Goal: Contribute content

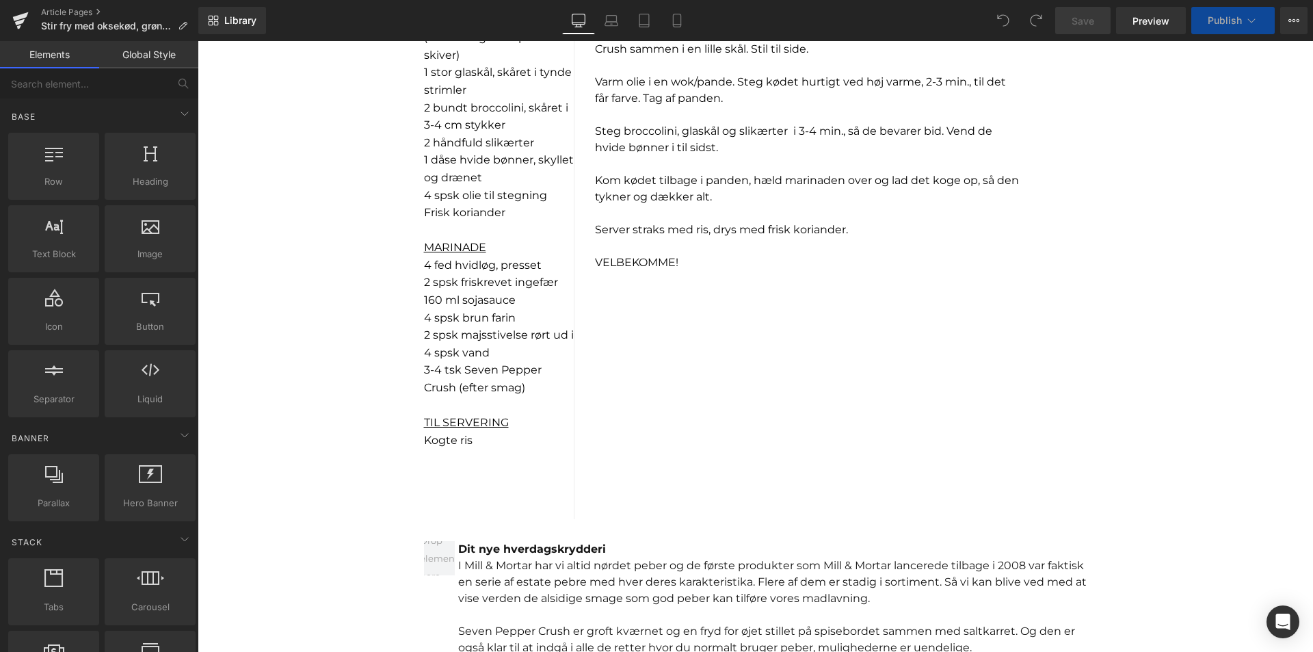
scroll to position [1095, 0]
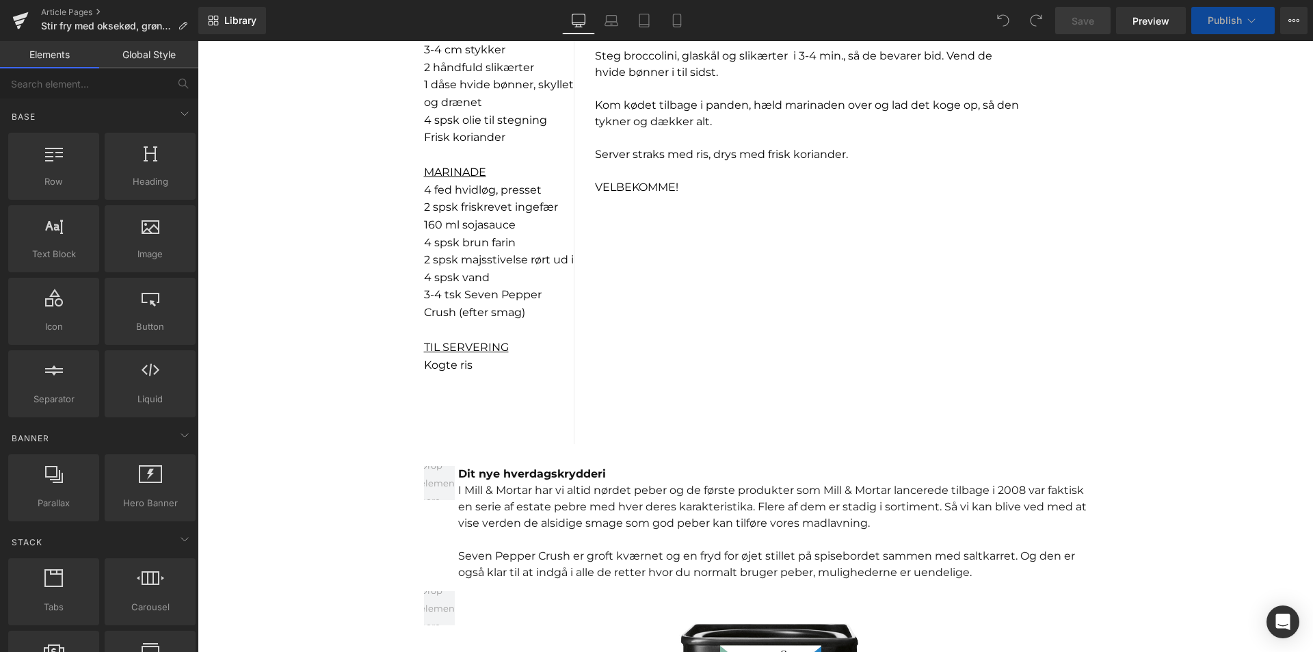
click at [478, 363] on p "Kogte ris" at bounding box center [499, 365] width 150 height 18
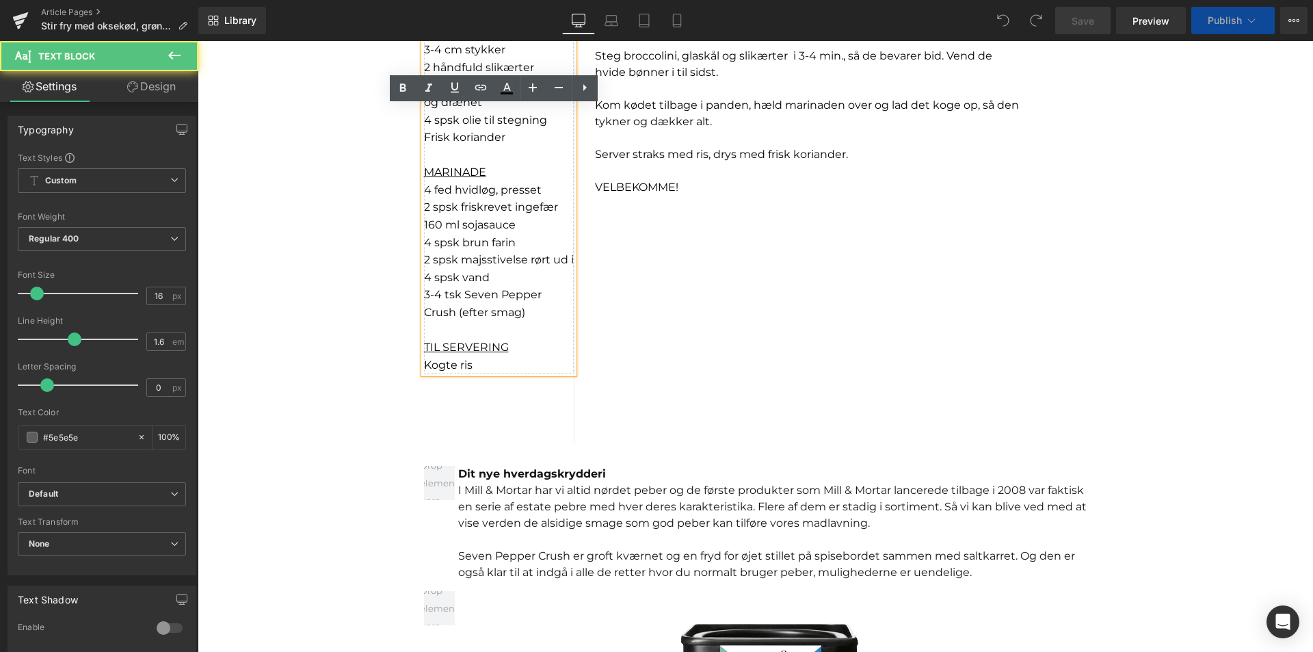
click at [476, 363] on p "Kogte ris" at bounding box center [499, 365] width 150 height 18
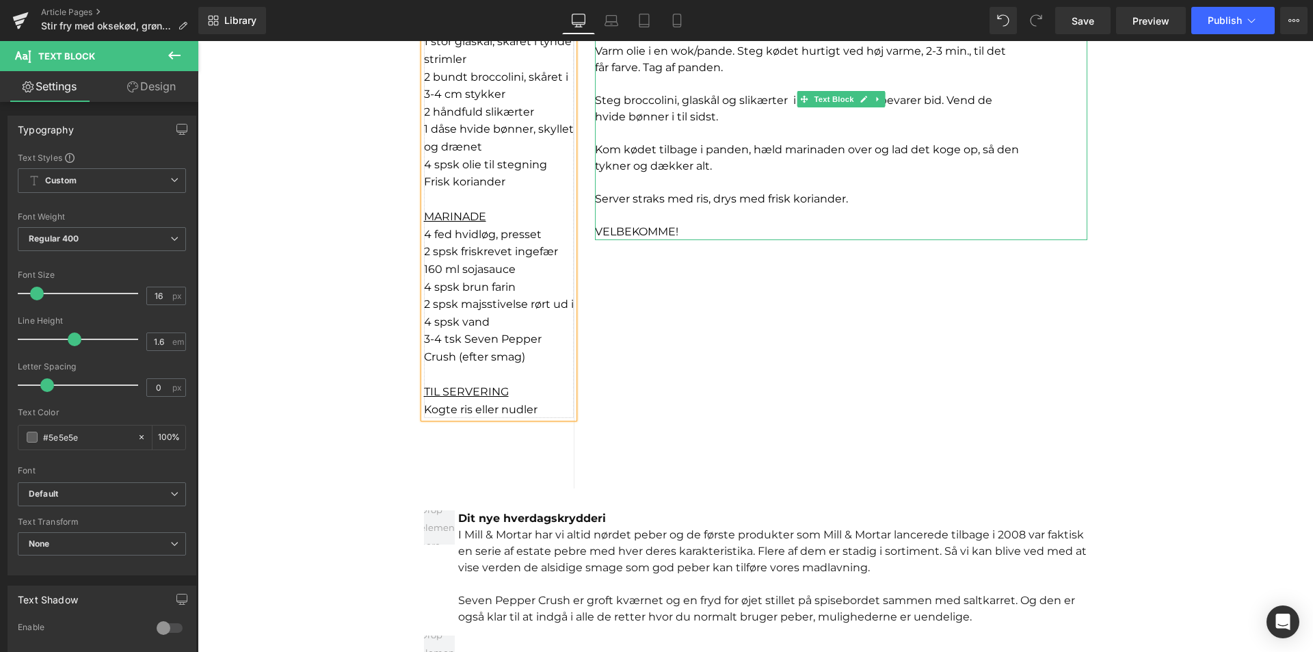
scroll to position [1026, 0]
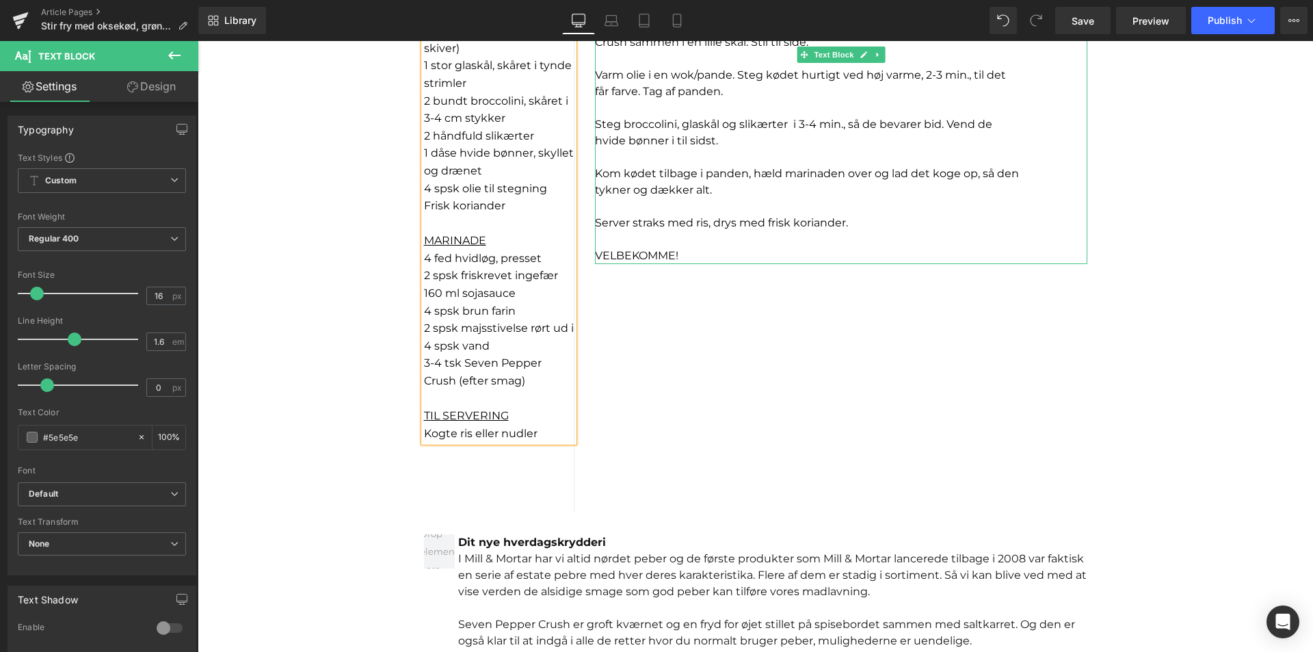
click at [698, 206] on p at bounding box center [841, 206] width 493 height 16
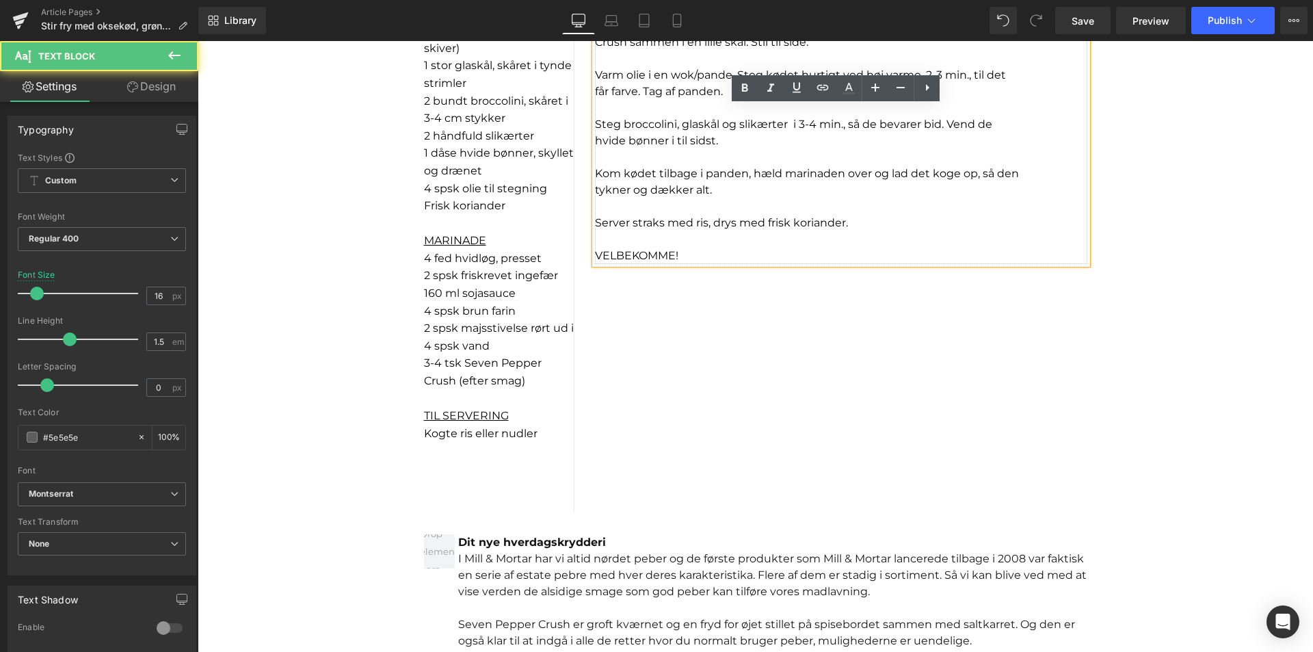
click at [701, 220] on font "Server straks med ris, drys med frisk koriander." at bounding box center [721, 222] width 253 height 13
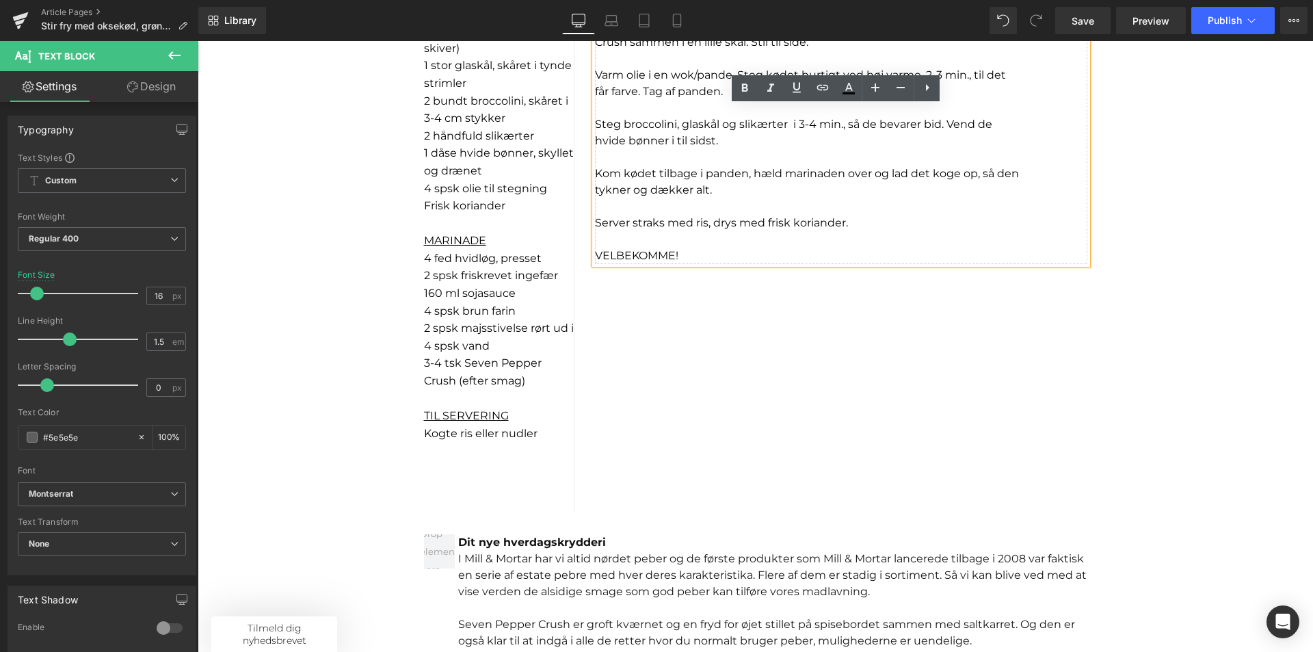
click at [1008, 175] on font "Kom kødet tilbage i panden, hæld marinaden over og lad det koge op, så den" at bounding box center [807, 173] width 424 height 13
click at [701, 223] on font "Server straks med ris, drys med frisk koriander." at bounding box center [721, 222] width 253 height 13
click at [1235, 8] on button "Publish" at bounding box center [1233, 20] width 83 height 27
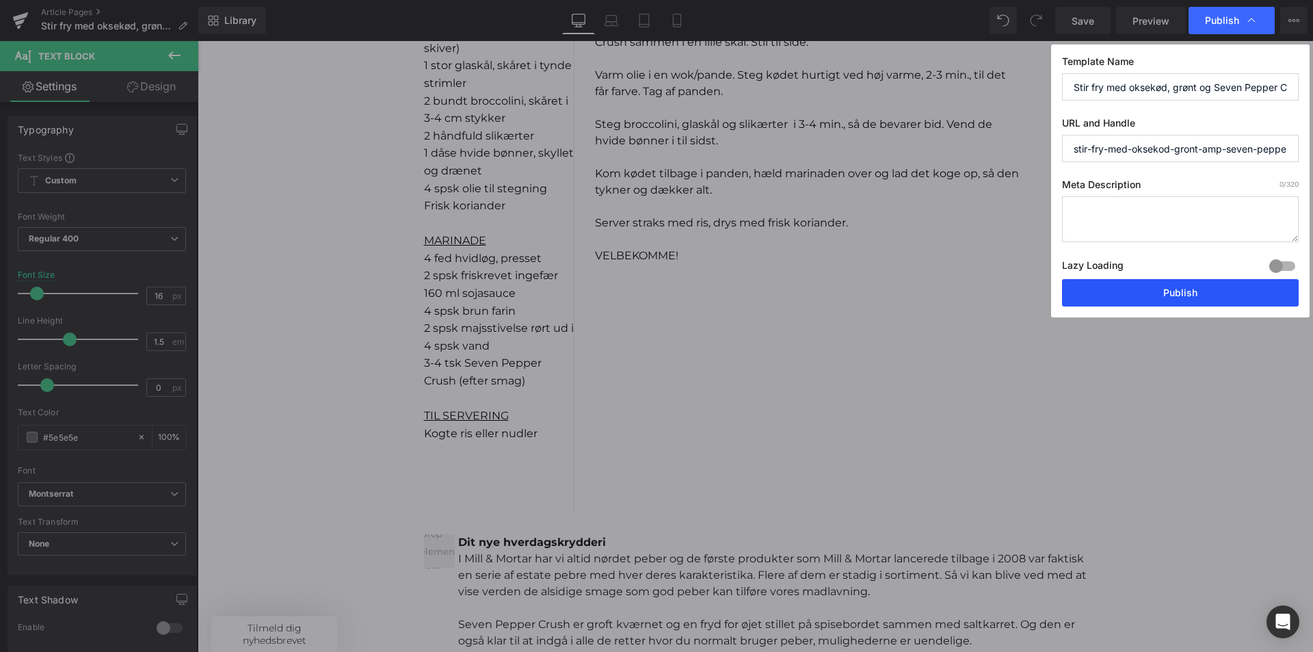
click at [1173, 293] on button "Publish" at bounding box center [1180, 292] width 237 height 27
